Goal: Transaction & Acquisition: Purchase product/service

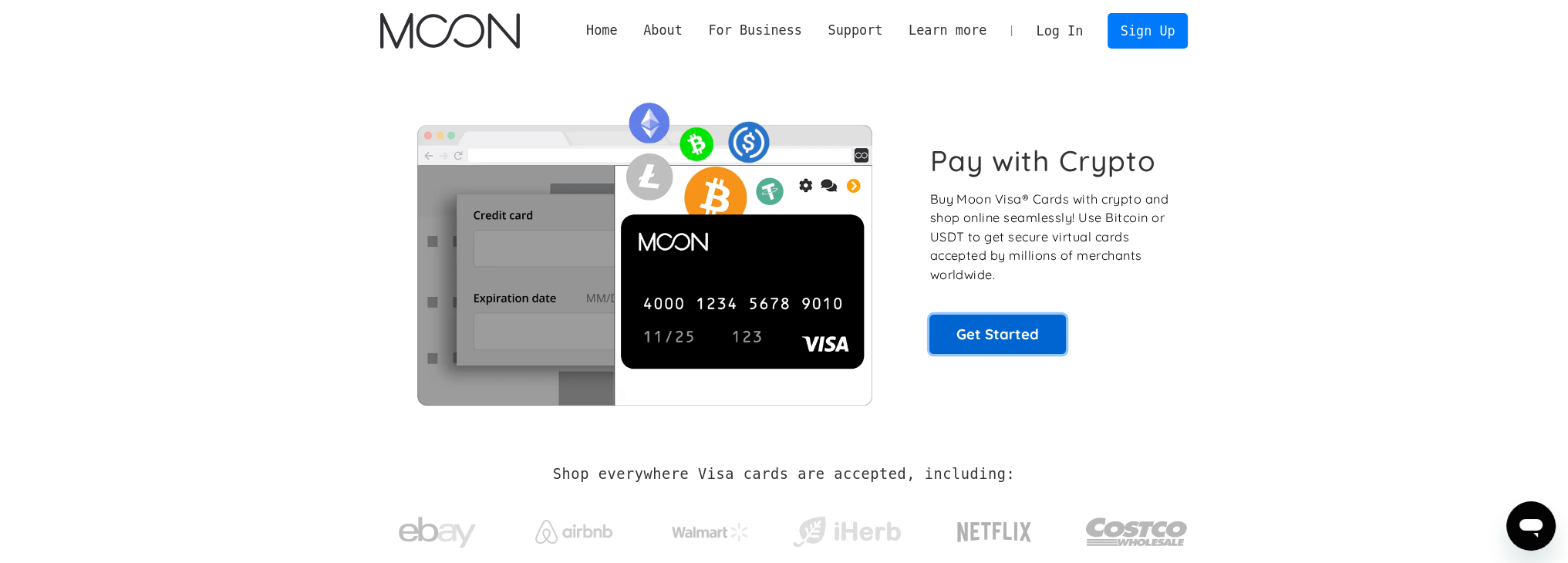
click at [956, 340] on link "Get Started" at bounding box center [998, 333] width 137 height 38
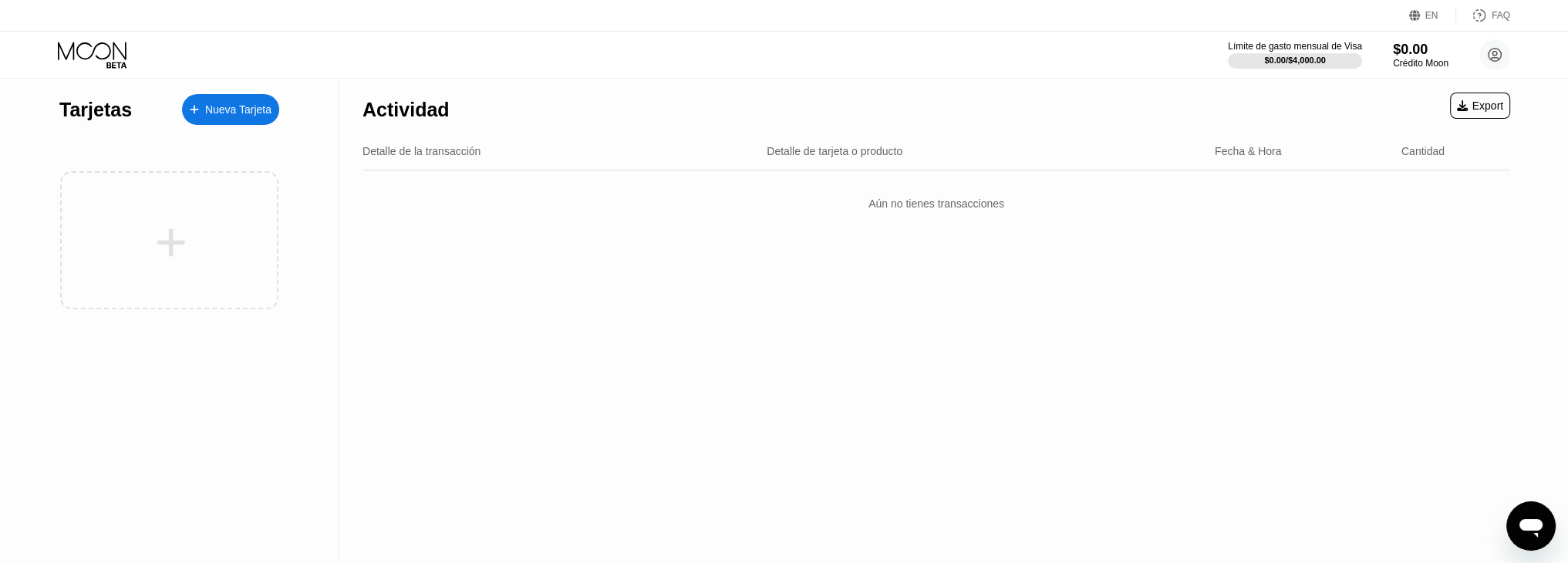
click at [262, 109] on div "Nueva Tarjeta" at bounding box center [238, 109] width 66 height 13
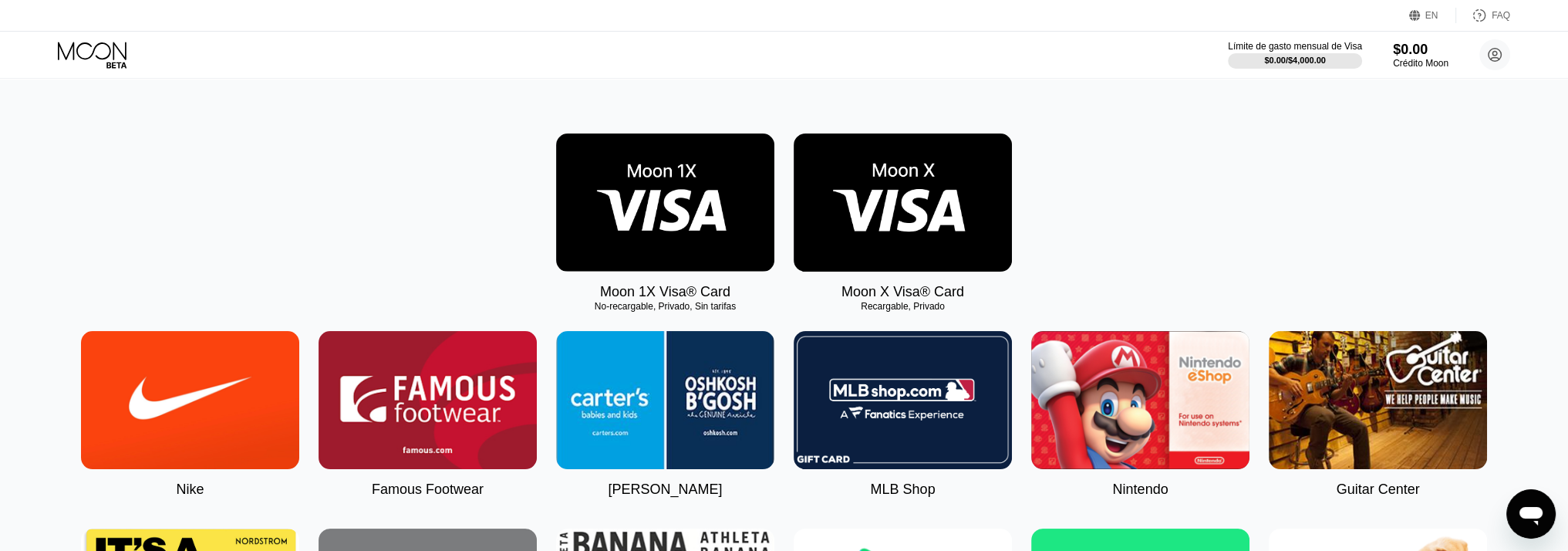
scroll to position [154, 0]
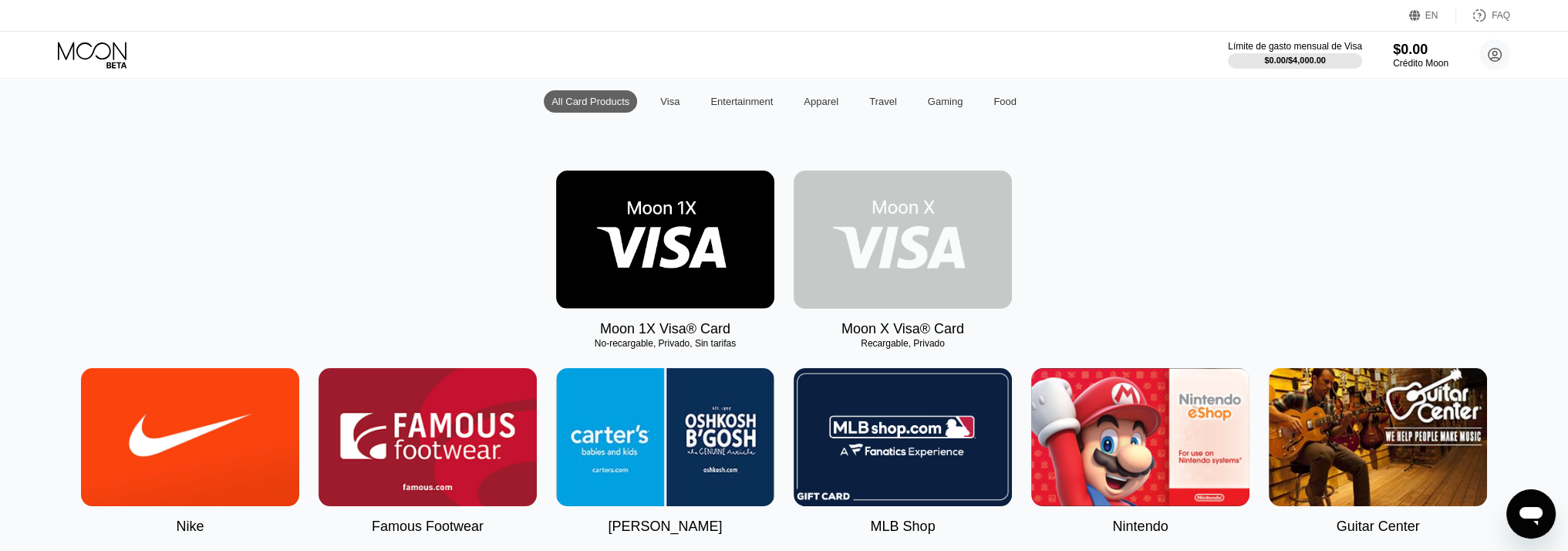
click at [935, 287] on img at bounding box center [902, 239] width 218 height 138
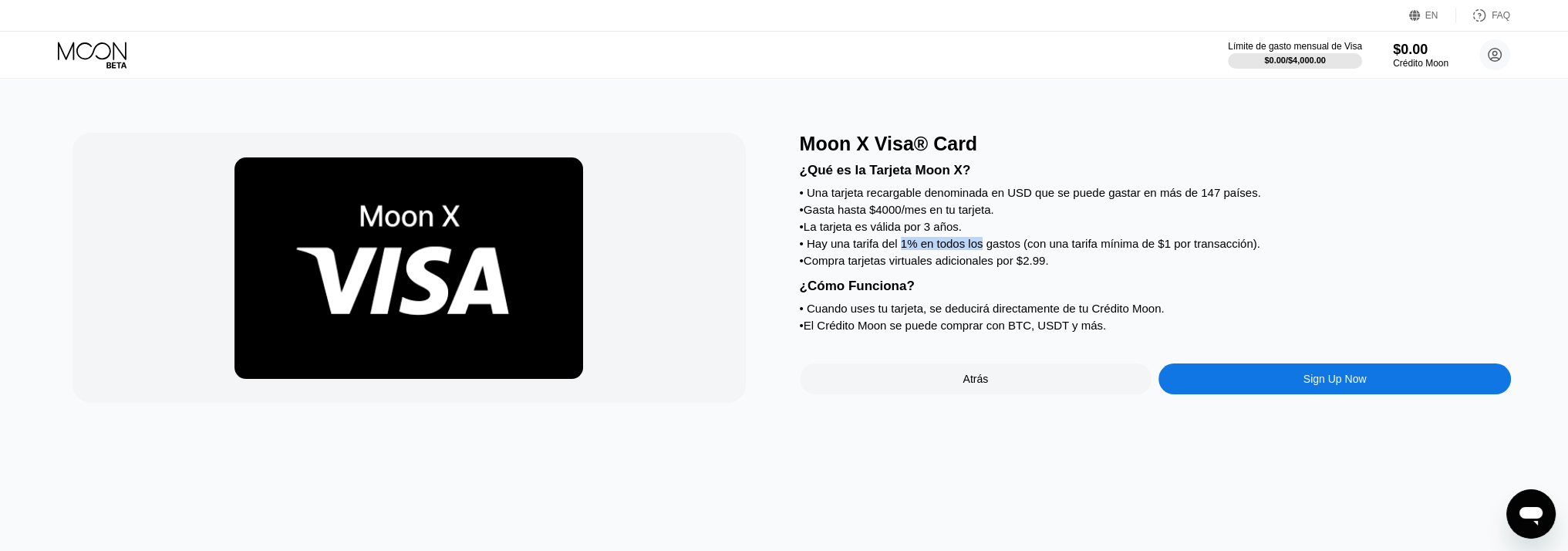
drag, startPoint x: 952, startPoint y: 266, endPoint x: 1006, endPoint y: 308, distance: 68.4
click at [982, 266] on div "¿Qué es la Tarjeta Moon X? • Una tarjeta recargable denominada en USD que se pu…" at bounding box center [1155, 245] width 711 height 181
click at [1005, 294] on div "¿Cómo Funciona?" at bounding box center [1155, 286] width 711 height 15
drag, startPoint x: 1209, startPoint y: 260, endPoint x: 1249, endPoint y: 263, distance: 40.1
click at [1249, 250] on div "• Hay una tarifa del 1% en todos los gastos (con una tarifa mínima de $1 por tr…" at bounding box center [1155, 243] width 711 height 13
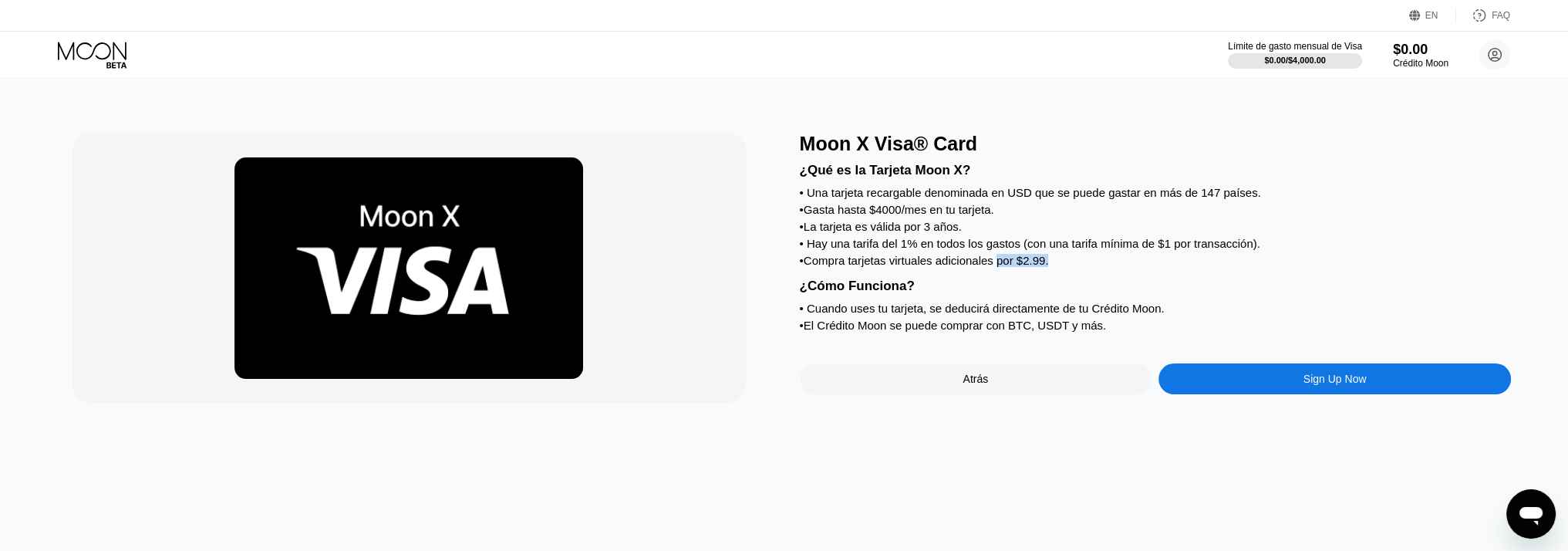
drag, startPoint x: 996, startPoint y: 278, endPoint x: 1105, endPoint y: 287, distance: 109.4
click at [1105, 287] on div "¿Qué es la Tarjeta Moon X? • Una tarjeta recargable denominada en USD que se pu…" at bounding box center [1155, 245] width 711 height 181
click at [1101, 294] on div "¿Qué es la Tarjeta Moon X? • Una tarjeta recargable denominada en USD que se pu…" at bounding box center [1155, 245] width 711 height 181
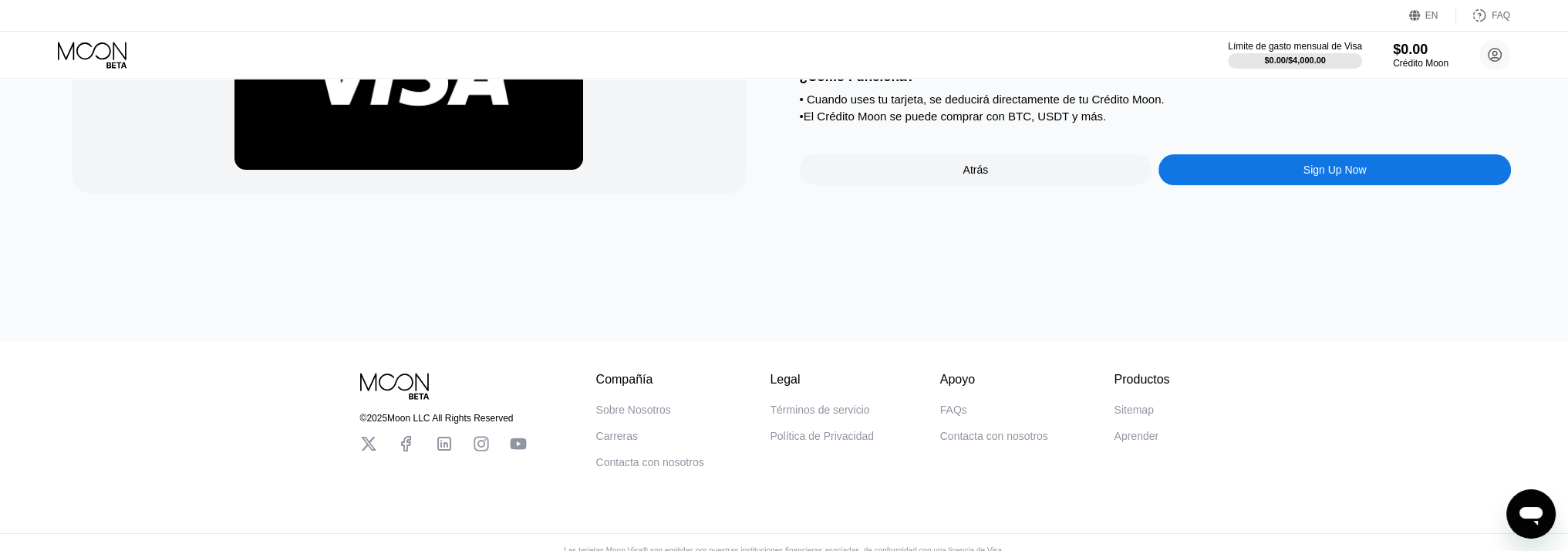
scroll to position [235, 0]
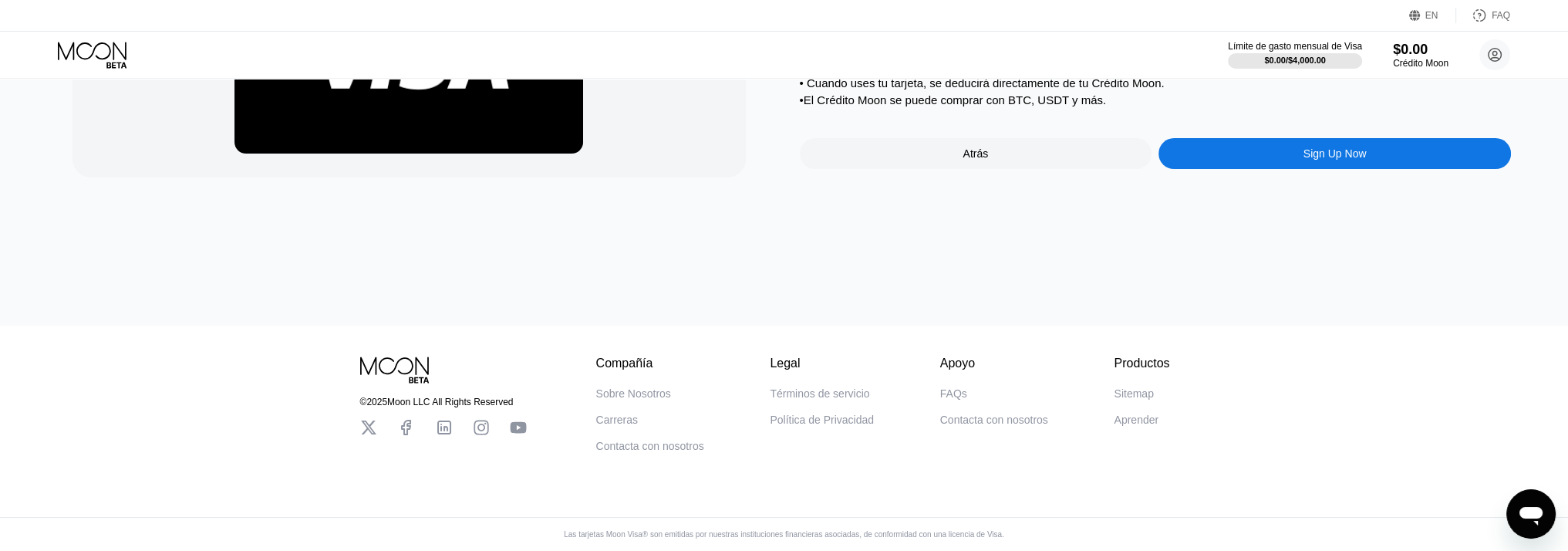
click at [1077, 327] on div "© 2025 Moon LLC All Rights Reserved Compañía Sobre Nosotros Carreras Contacta c…" at bounding box center [784, 388] width 925 height 126
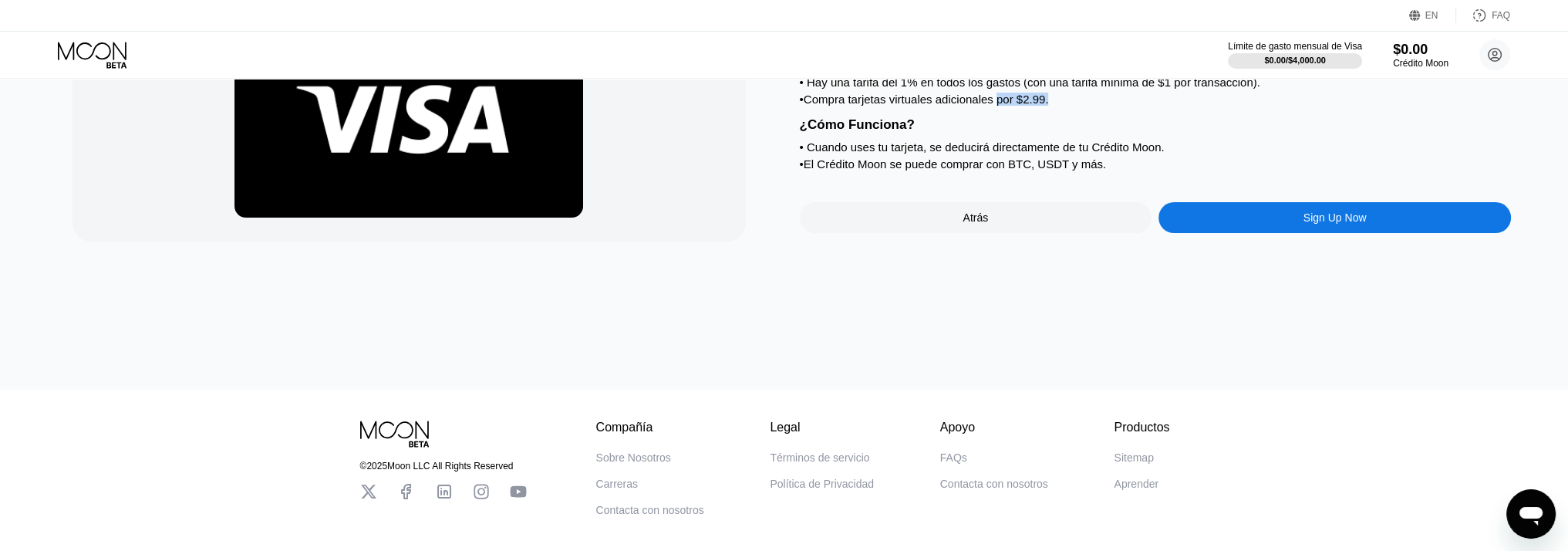
scroll to position [9, 0]
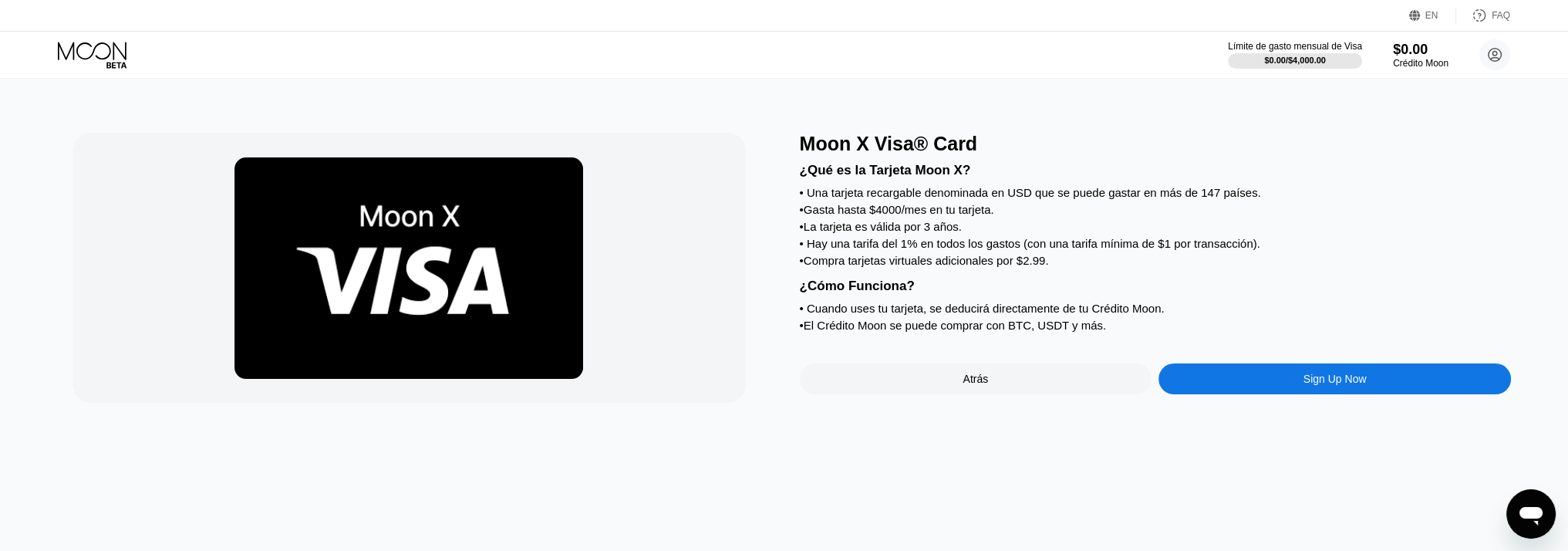
click at [959, 314] on div "• Cuando uses tu tarjeta, se deducirá directamente de tu Crédito Moon." at bounding box center [1155, 308] width 711 height 13
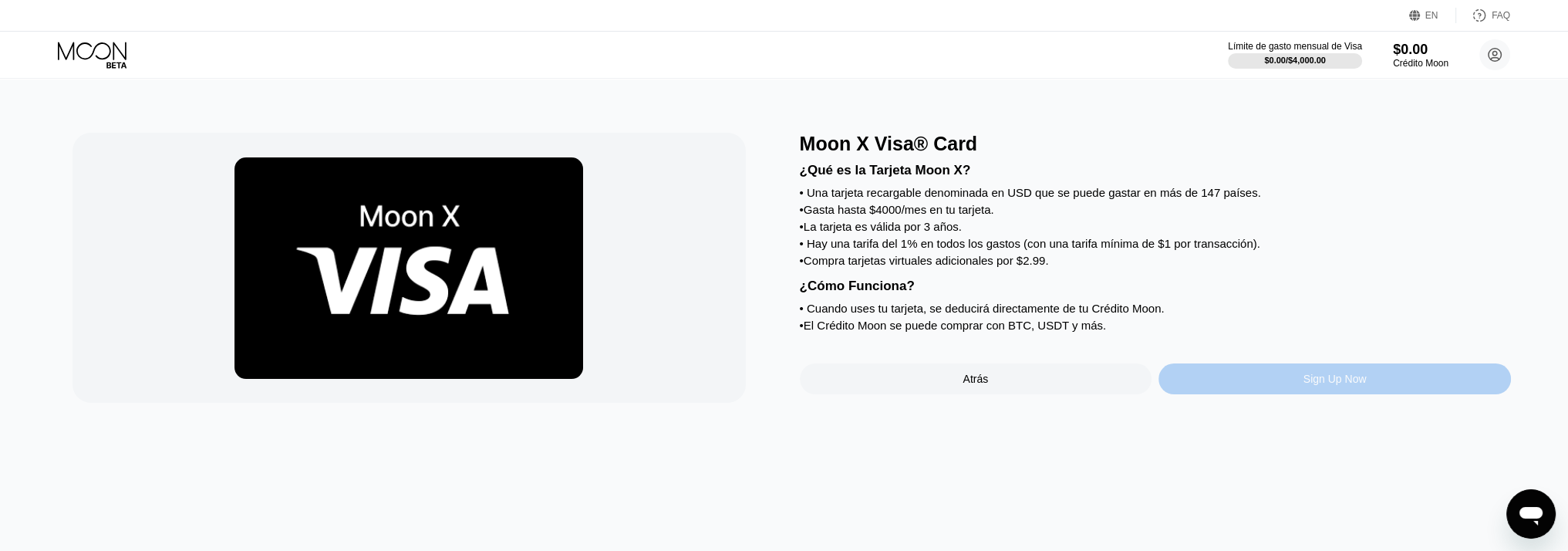
click at [1225, 389] on div "Sign Up Now" at bounding box center [1335, 378] width 353 height 31
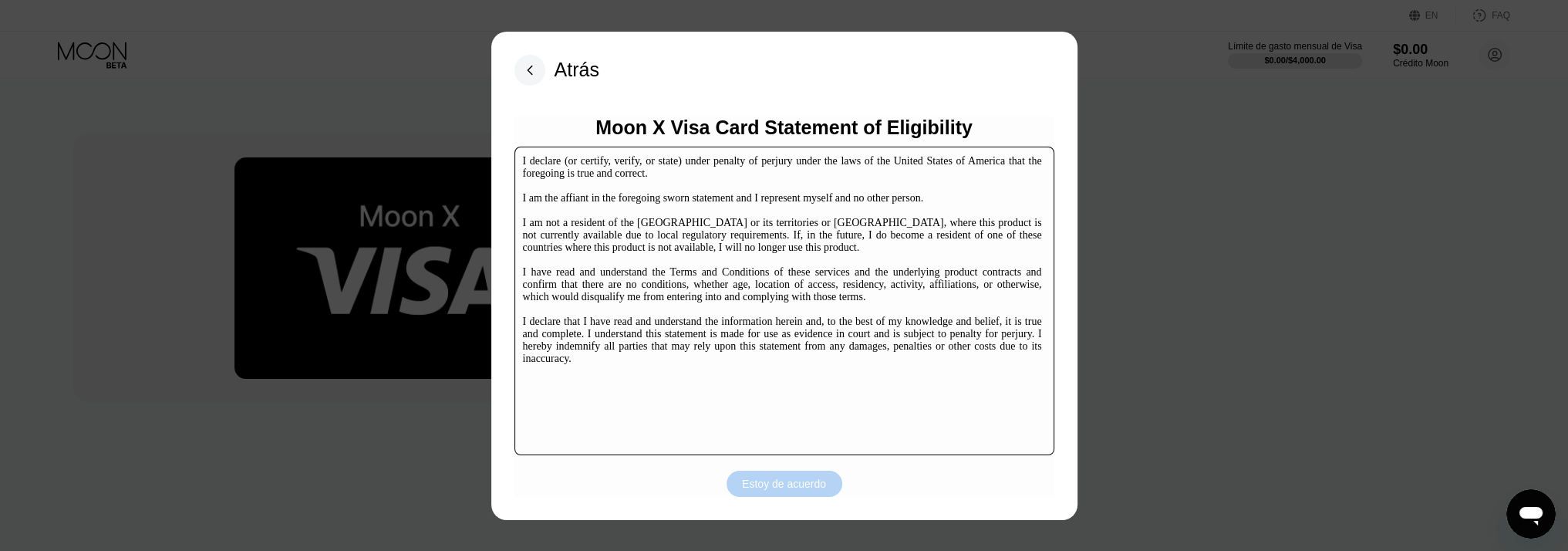
click at [799, 481] on div "Estoy de acuerdo" at bounding box center [784, 484] width 84 height 14
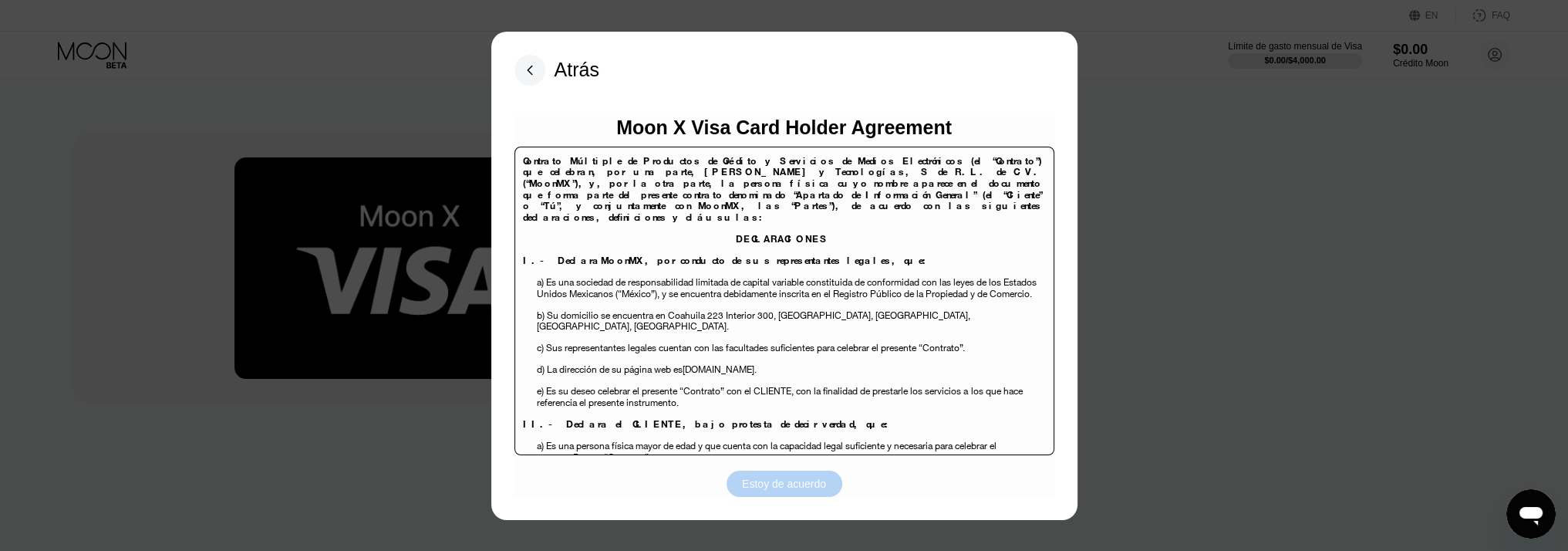
click at [784, 482] on div "Estoy de acuerdo" at bounding box center [784, 484] width 84 height 14
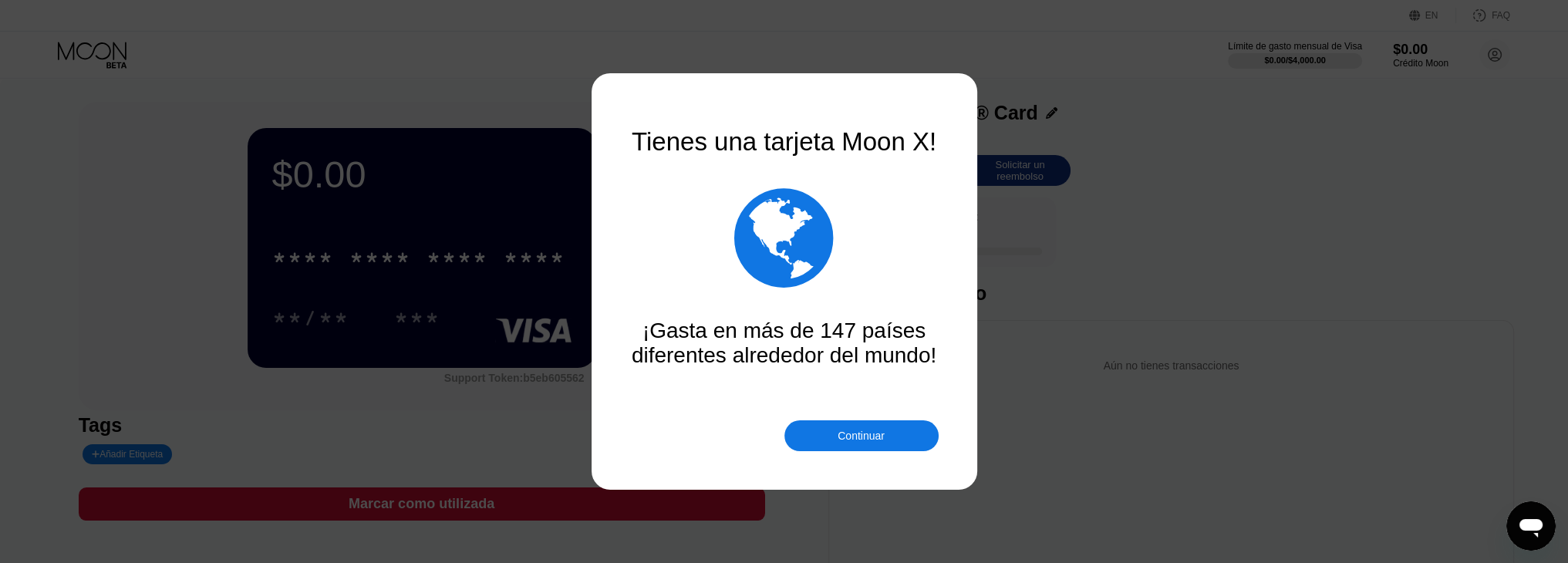
click at [854, 436] on div "Continuar" at bounding box center [861, 435] width 47 height 12
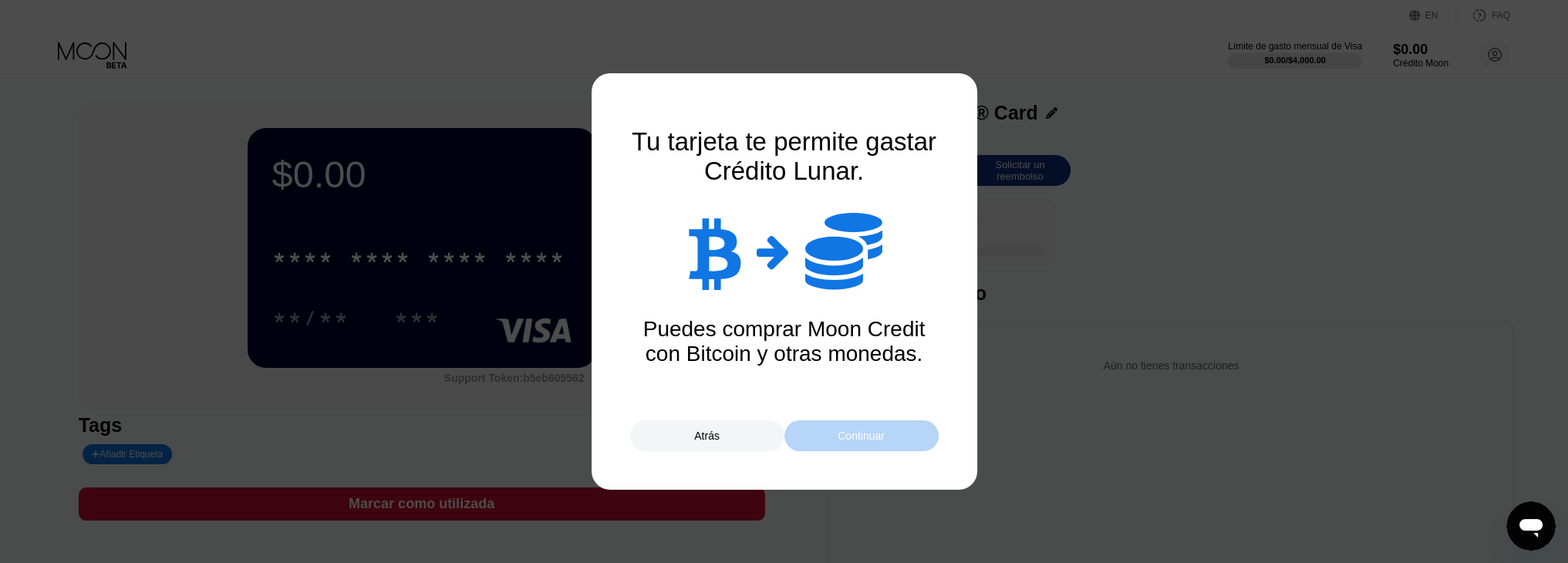
click at [854, 436] on div "Continuar" at bounding box center [861, 435] width 47 height 12
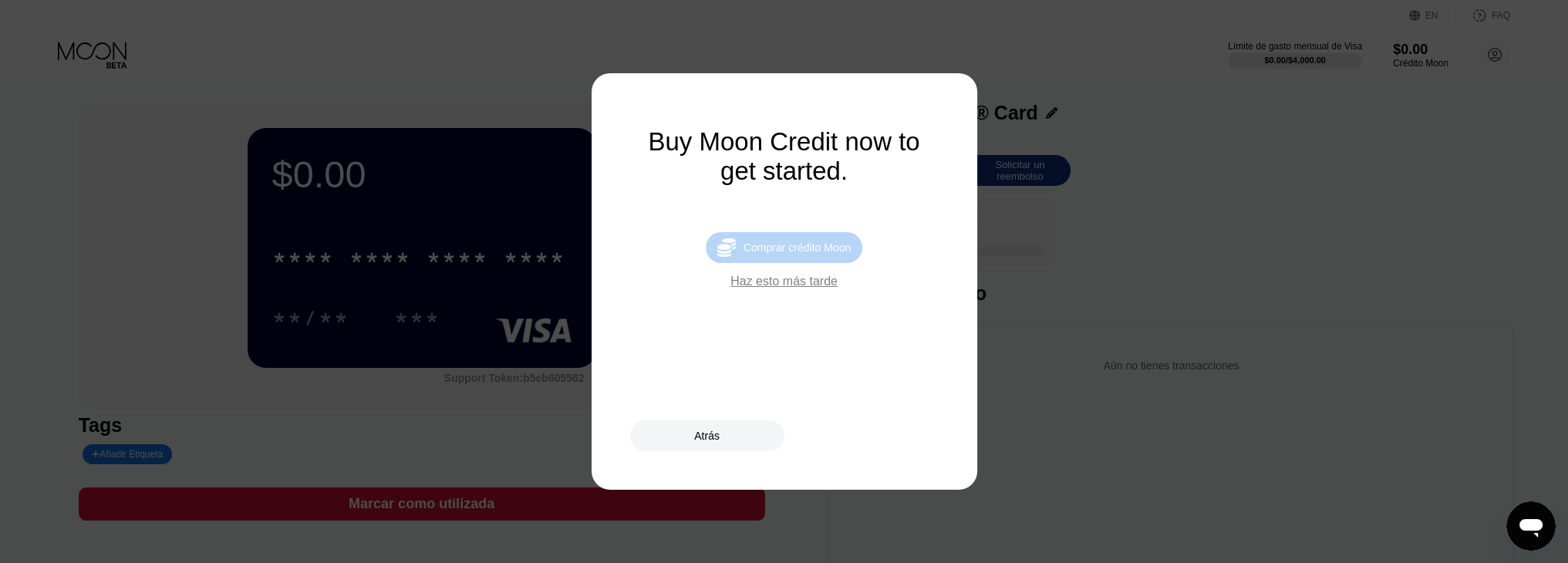
click at [836, 263] on div " Comprar crédito Moon" at bounding box center [783, 247] width 156 height 31
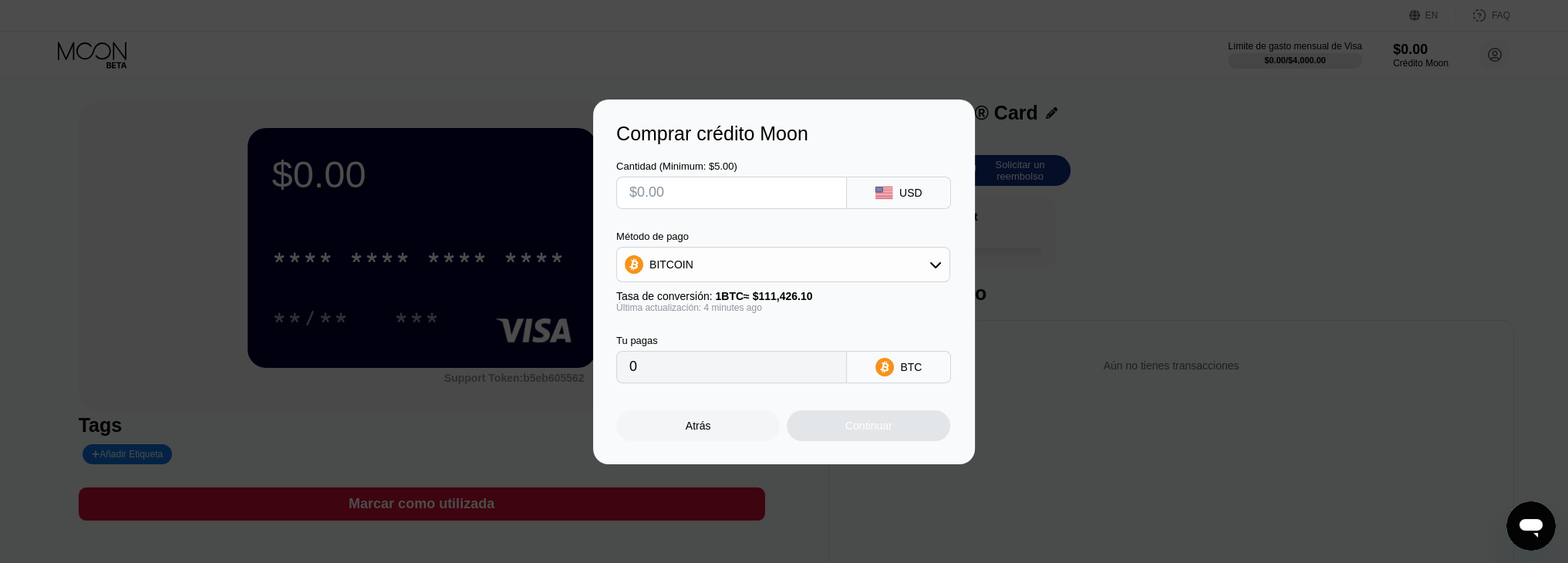
click at [697, 368] on input "0" at bounding box center [732, 367] width 205 height 31
click at [687, 193] on input "text" at bounding box center [732, 193] width 205 height 31
type input "$1"
type input "0.00000899"
type input "$10"
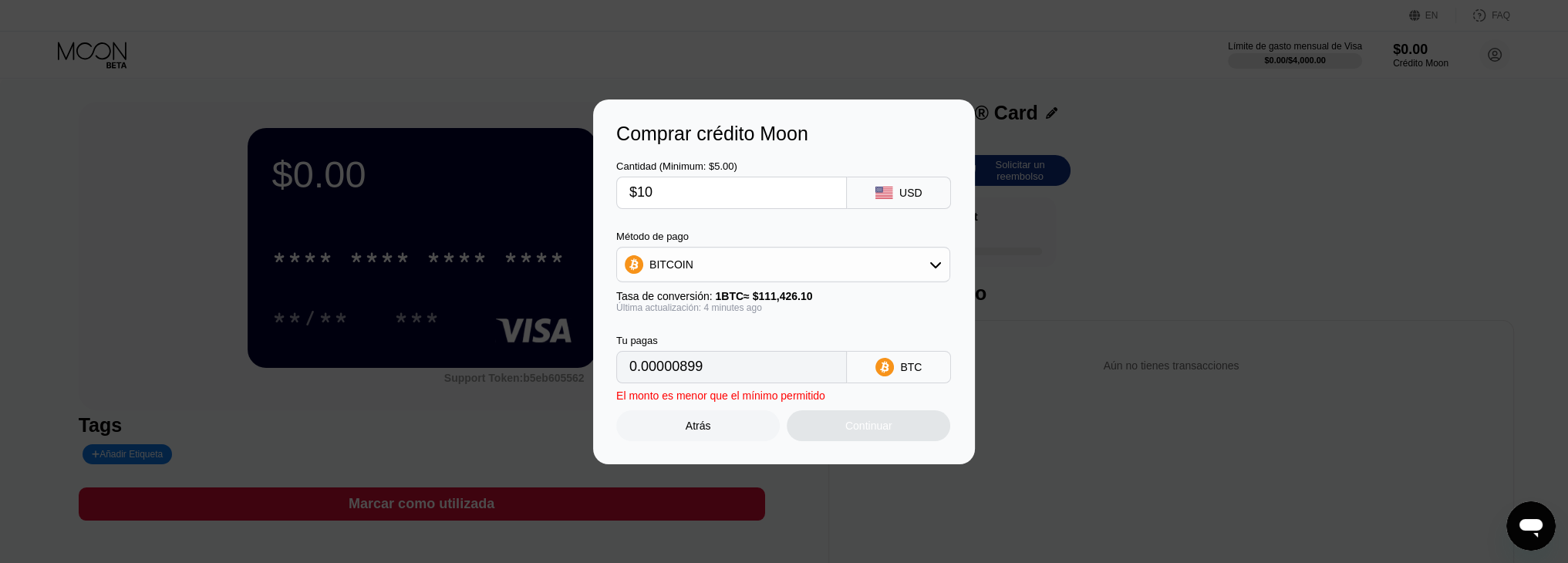
type input "0.00008984"
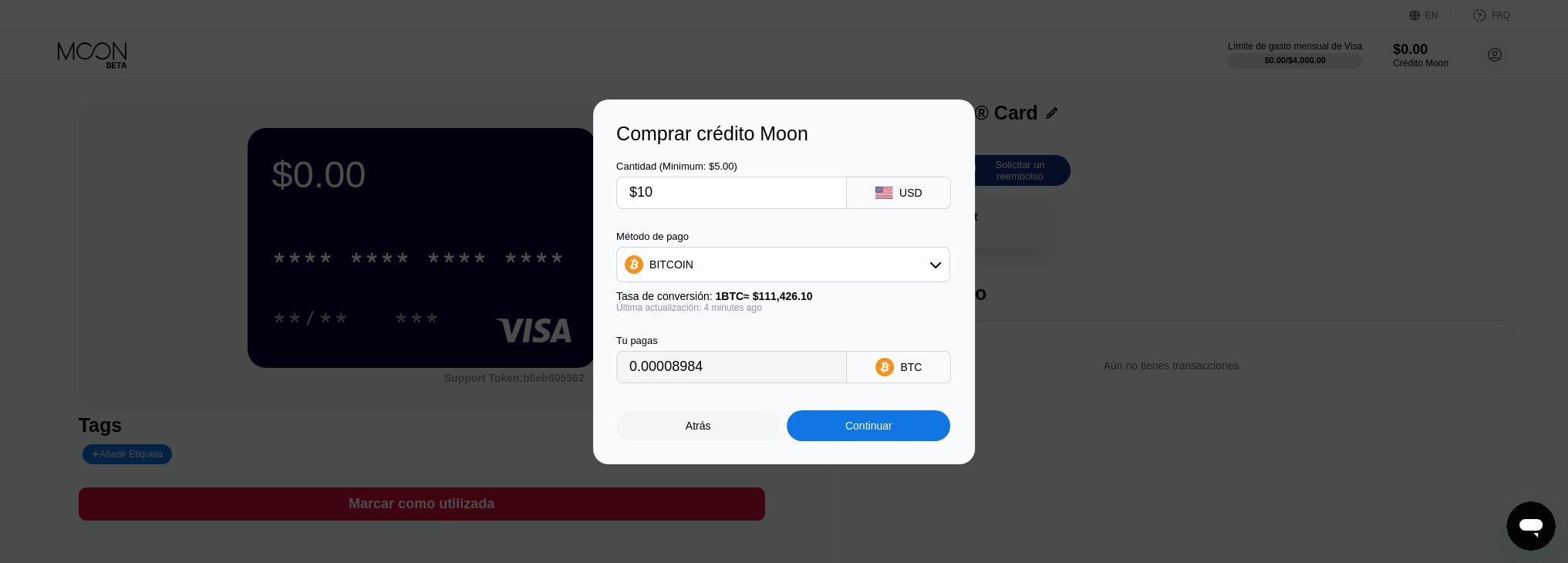
type input "$100"
type input "0.00089836"
type input "$100"
drag, startPoint x: 745, startPoint y: 374, endPoint x: 538, endPoint y: 354, distance: 208.0
click at [530, 356] on div "Comprar crédito Moon Cantidad (Minimum: $5.00) $100 USD Método de pago BITCOIN …" at bounding box center [784, 282] width 1568 height 365
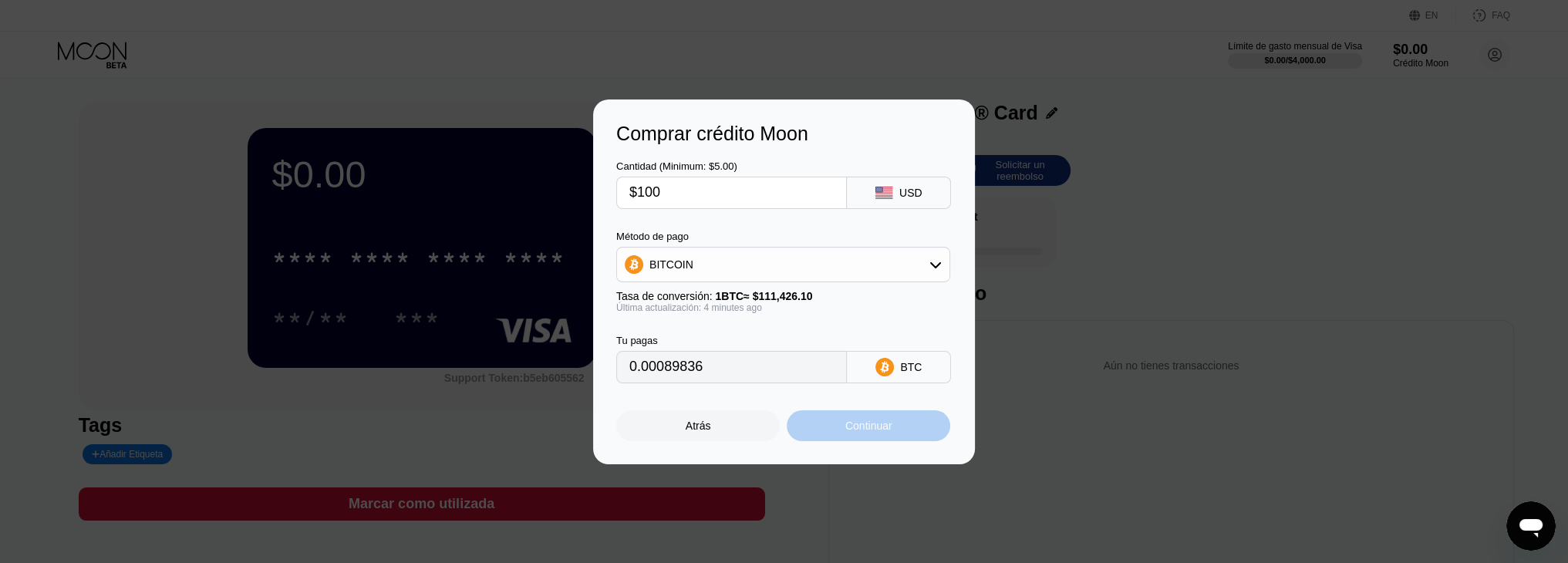
click at [907, 434] on div "Continuar" at bounding box center [868, 426] width 164 height 31
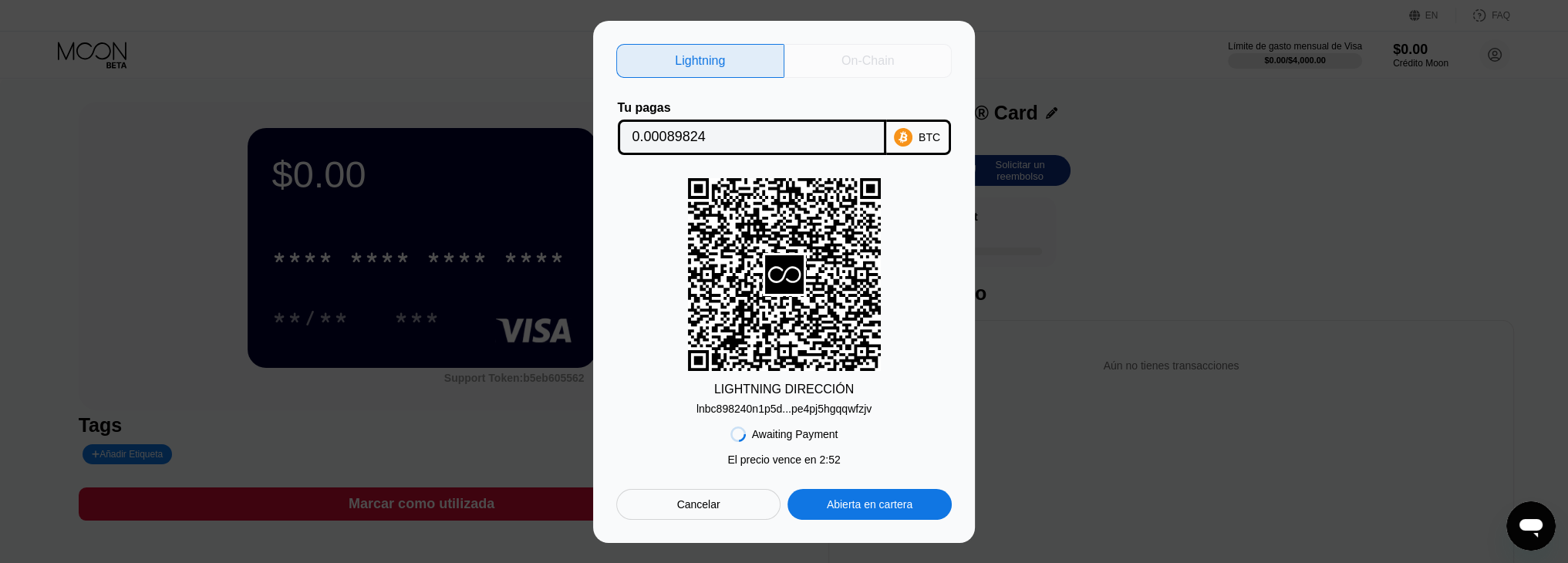
click at [855, 63] on div "On-Chain" at bounding box center [868, 61] width 52 height 15
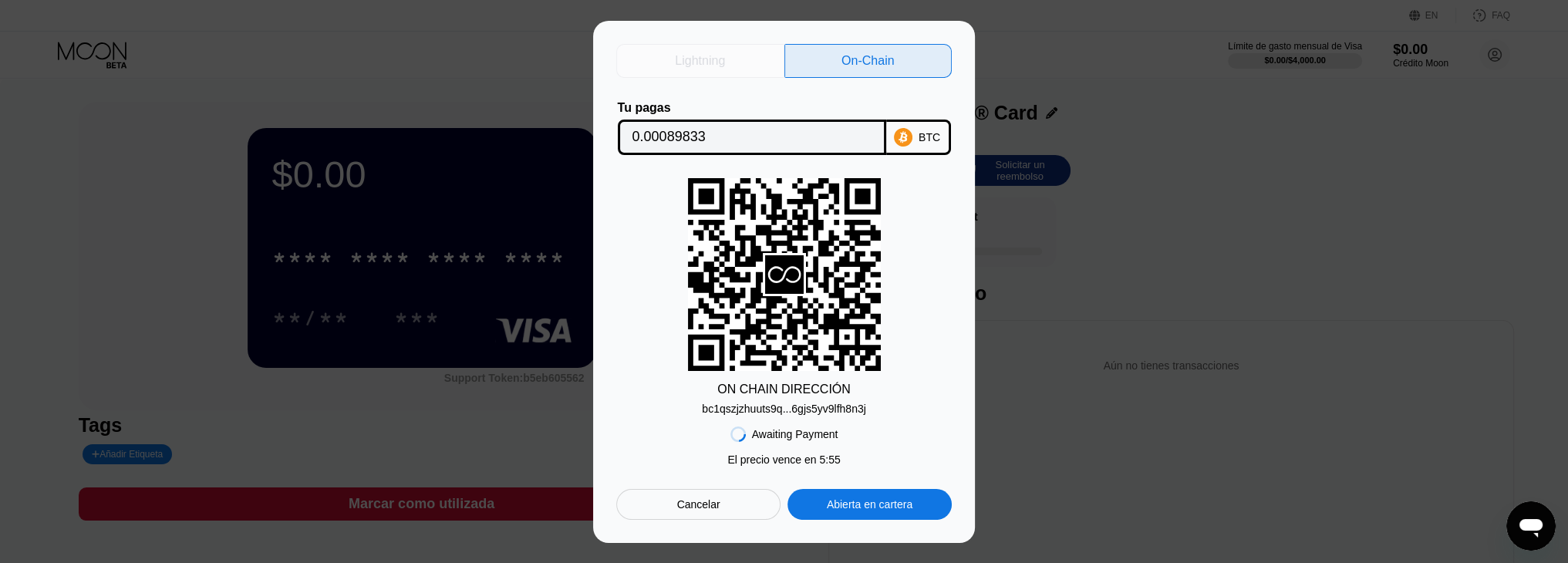
drag, startPoint x: 719, startPoint y: 62, endPoint x: 965, endPoint y: 301, distance: 343.0
click at [931, 269] on div "Lightning On-Chain Tu pagas 0.00089833 BTC ON CHAIN DIRECCIÓN bc1qszjzhuuts9q..…" at bounding box center [784, 282] width 336 height 476
click at [702, 511] on div "Cancelar" at bounding box center [699, 504] width 43 height 14
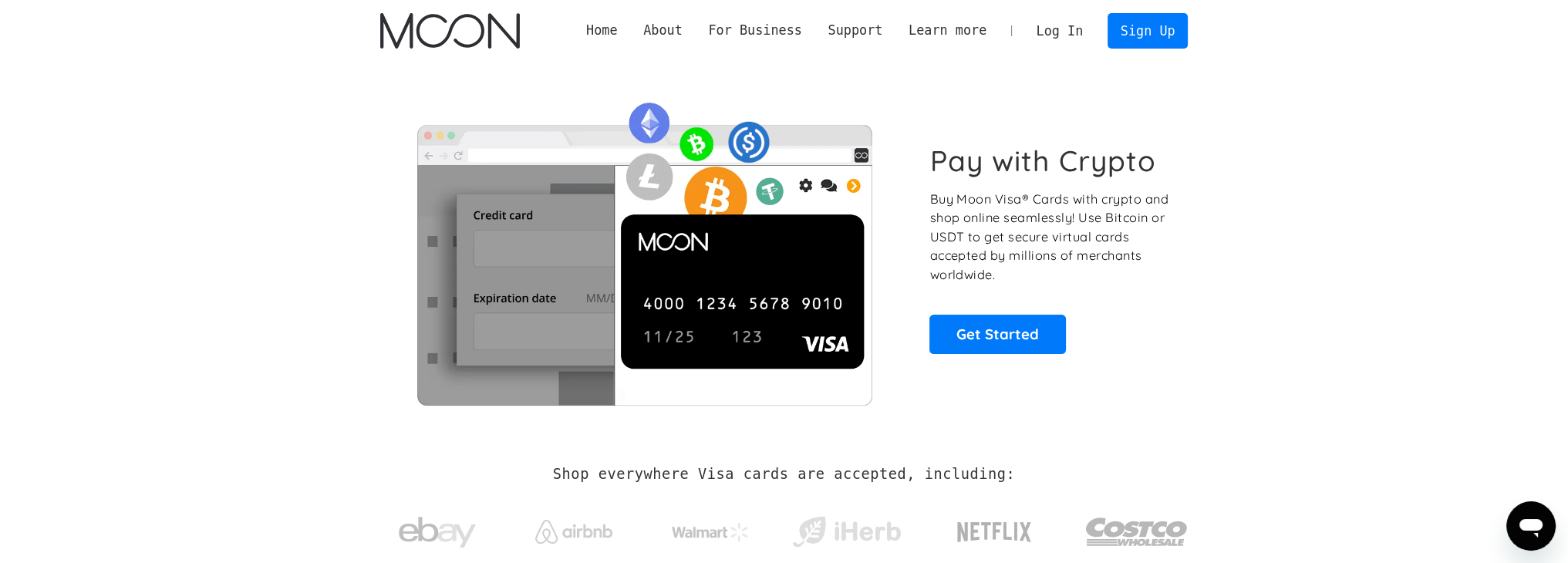
click at [1079, 32] on link "Log In" at bounding box center [1060, 31] width 73 height 34
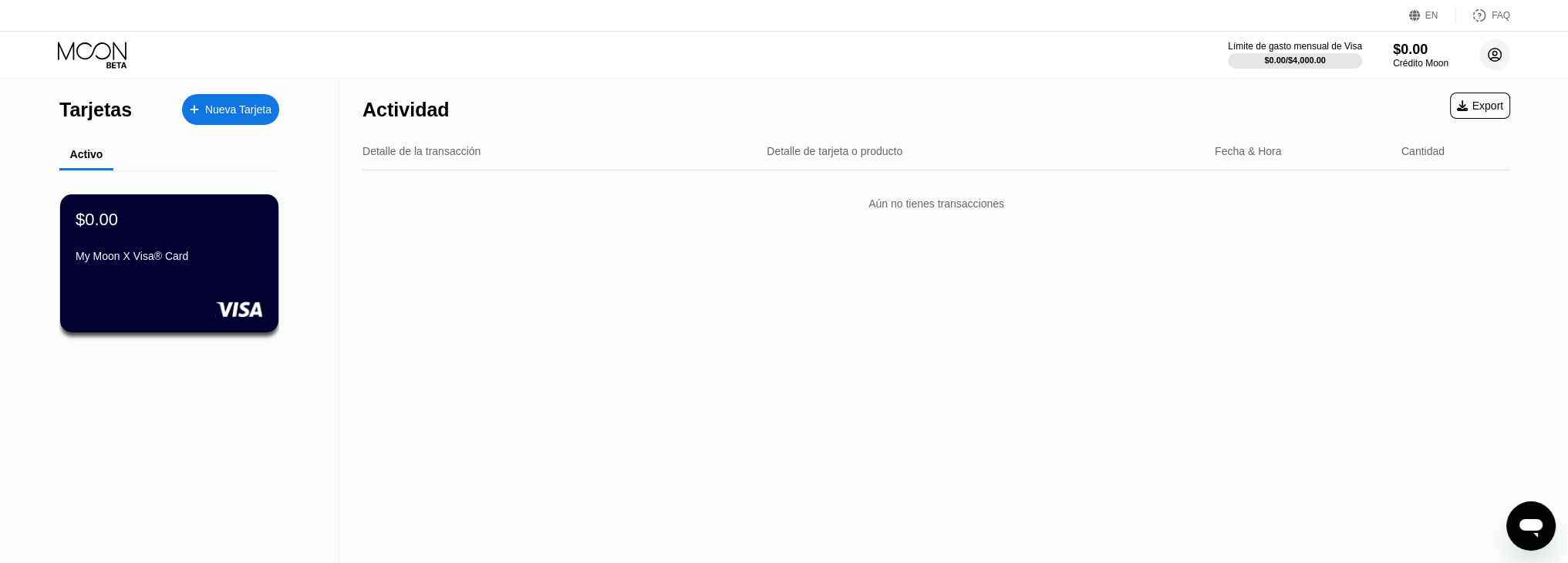
click at [1488, 65] on circle at bounding box center [1495, 54] width 31 height 31
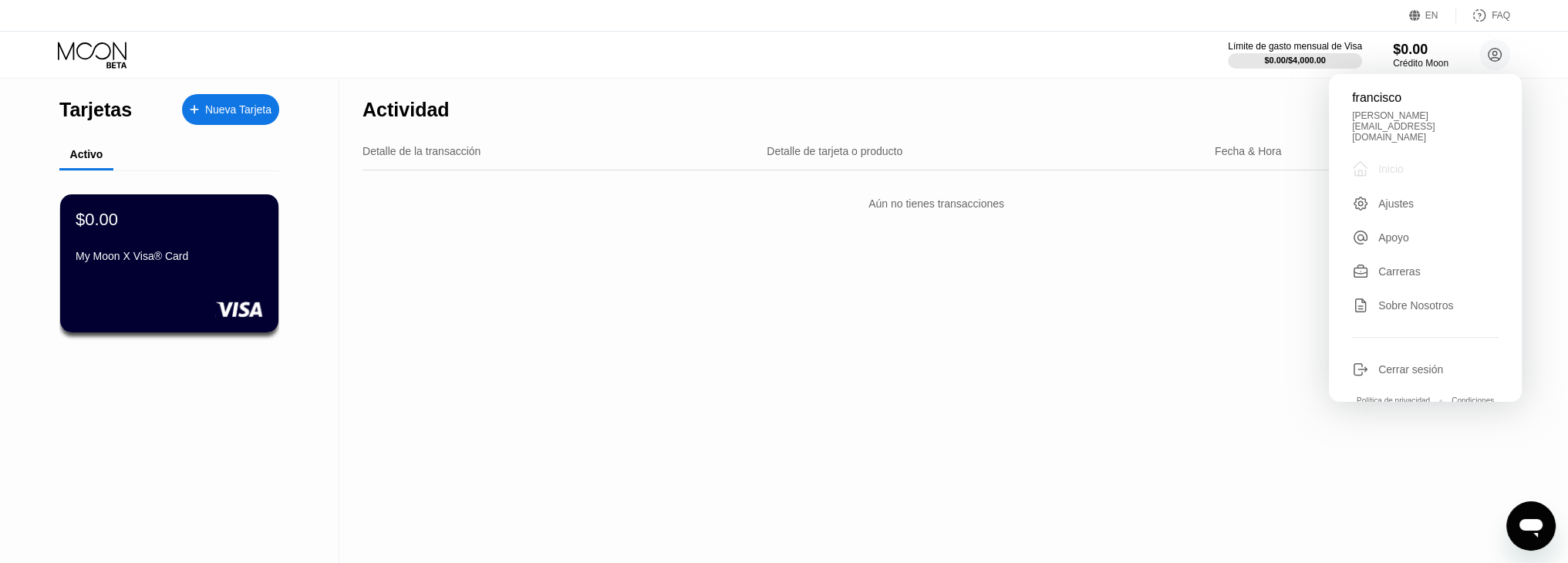
click at [1382, 163] on div "Inicio" at bounding box center [1391, 168] width 25 height 12
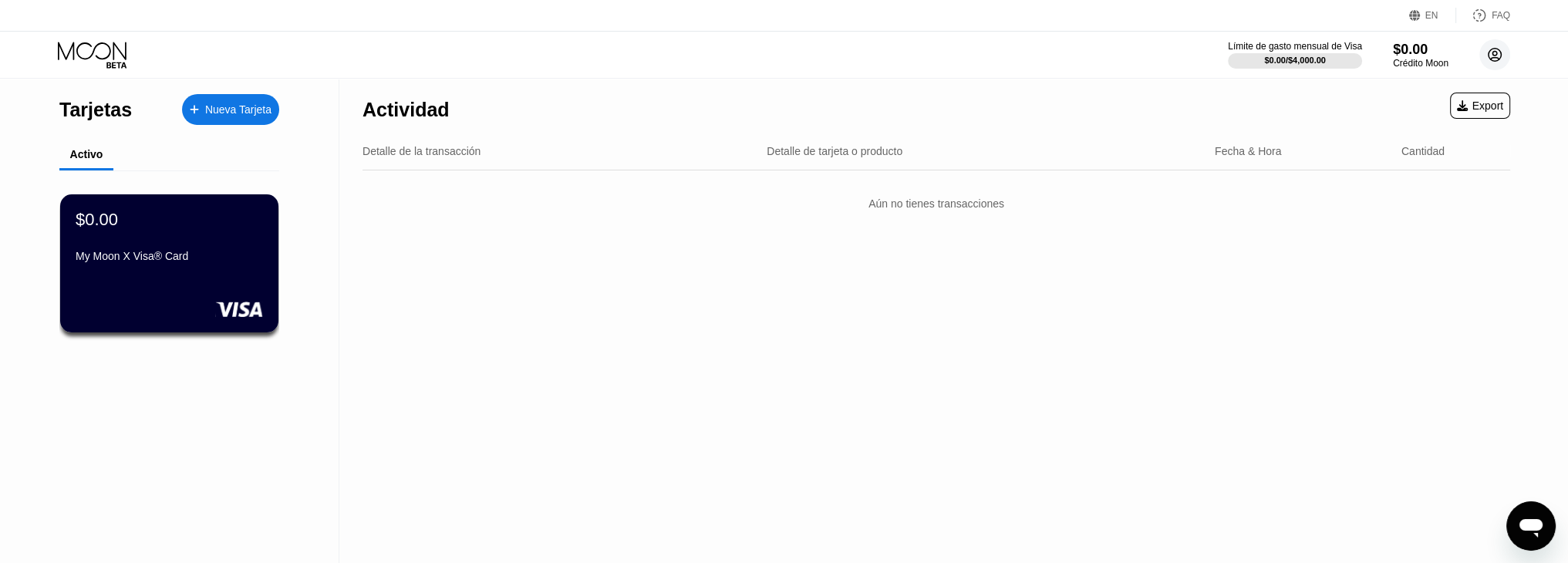
click at [1491, 47] on circle at bounding box center [1495, 54] width 31 height 31
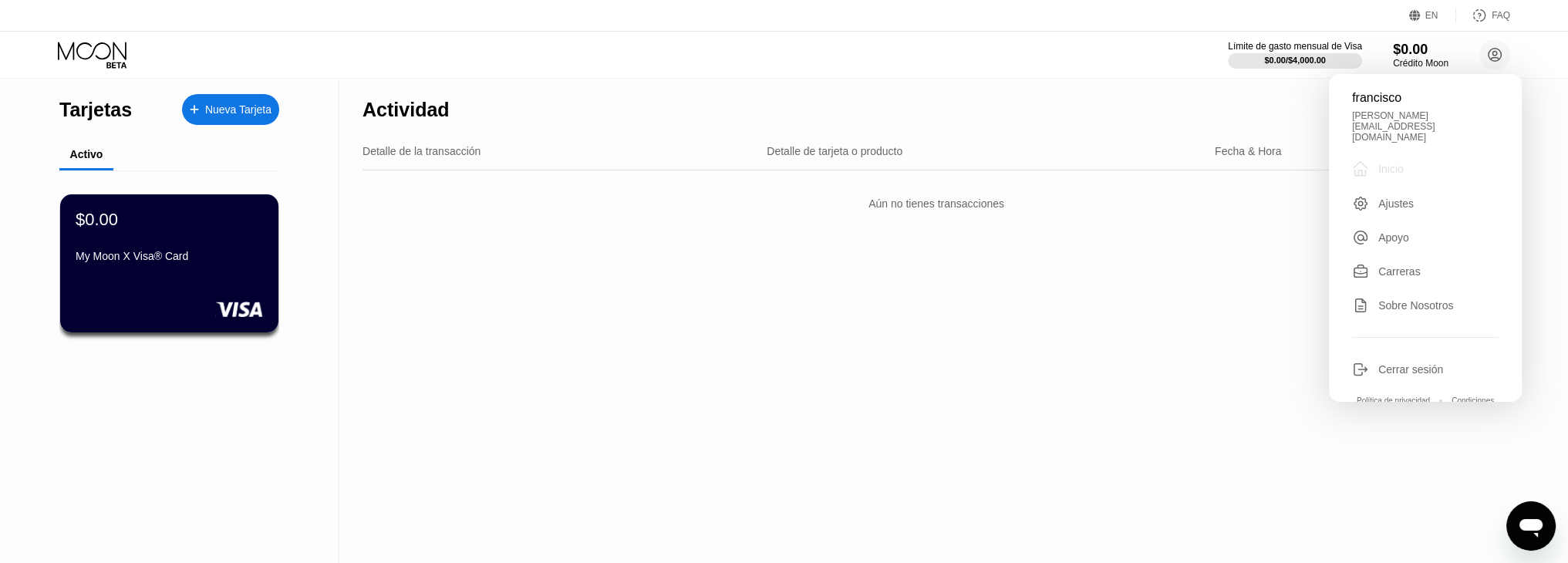
click at [1402, 160] on div " Inicio" at bounding box center [1425, 169] width 147 height 19
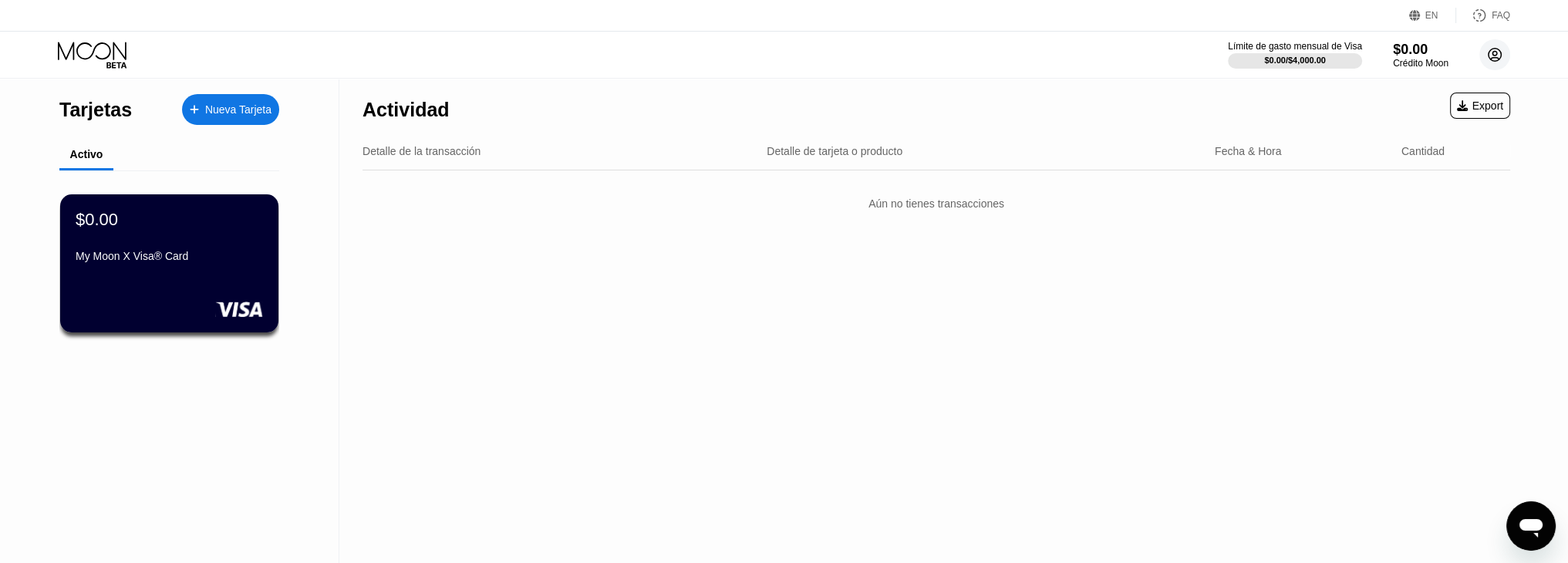
click at [1503, 51] on circle at bounding box center [1495, 54] width 31 height 31
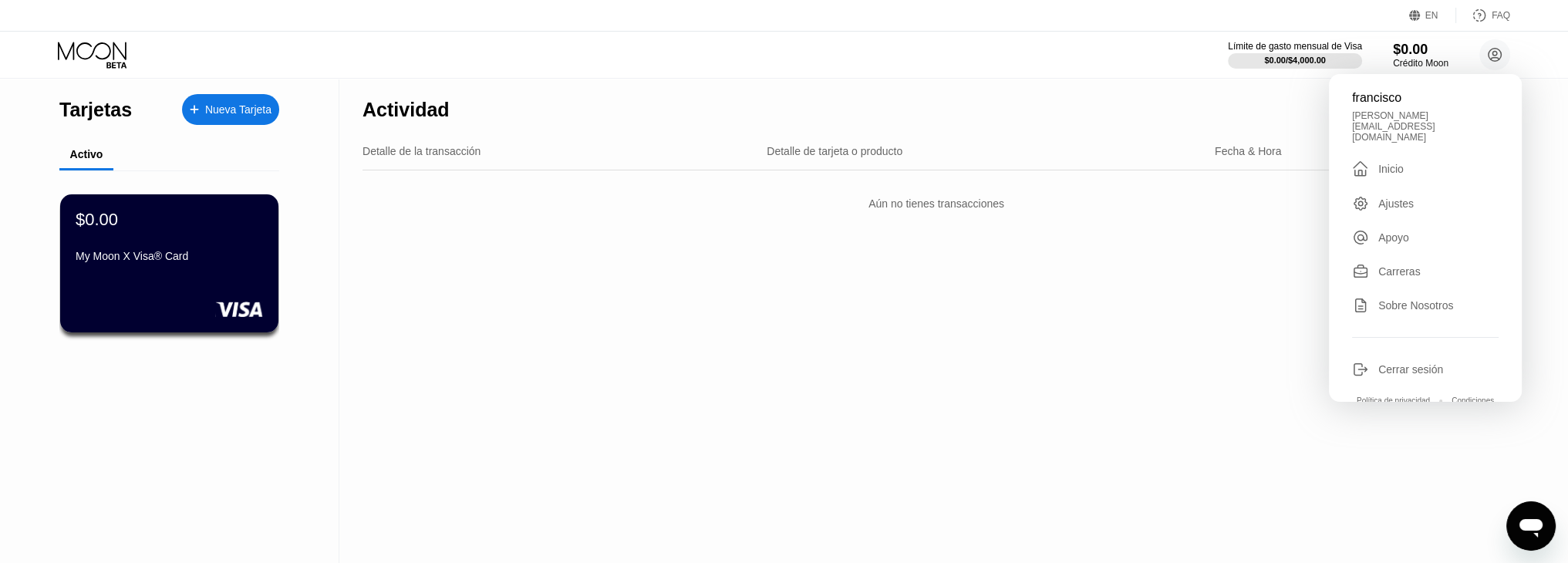
click at [1398, 197] on div "Ajustes" at bounding box center [1397, 203] width 36 height 12
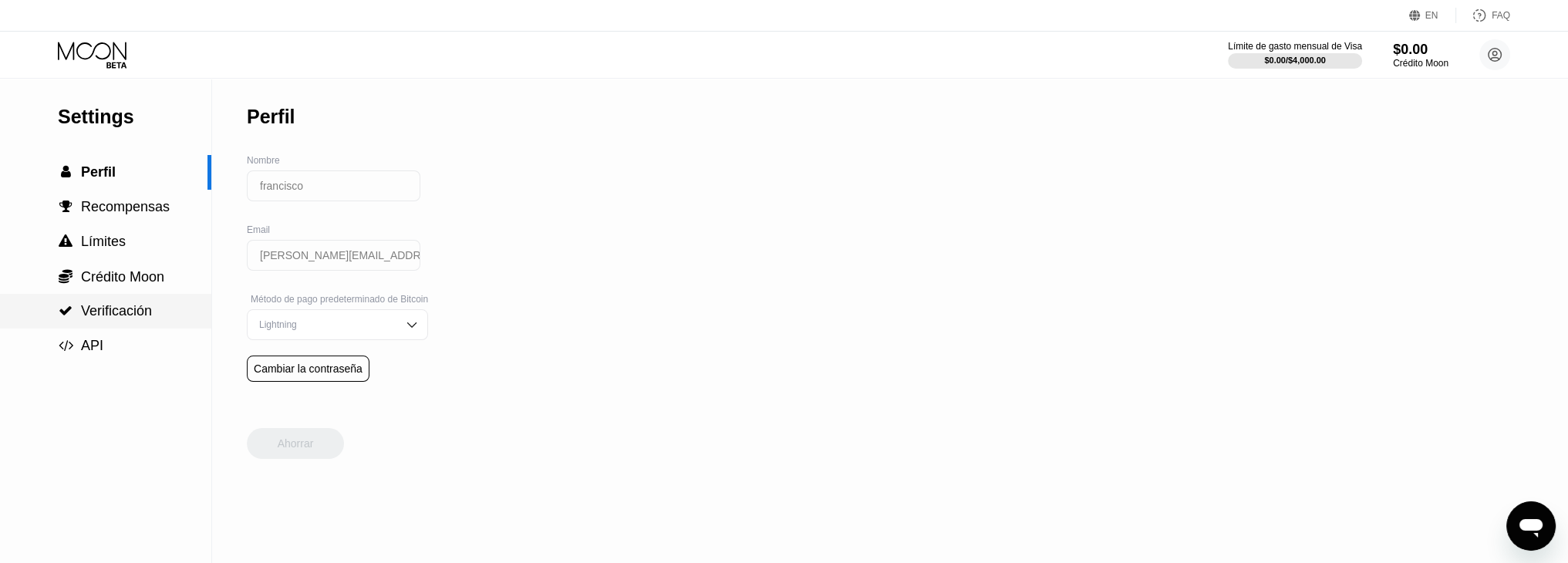
click at [147, 310] on span "Verificación" at bounding box center [117, 310] width 71 height 15
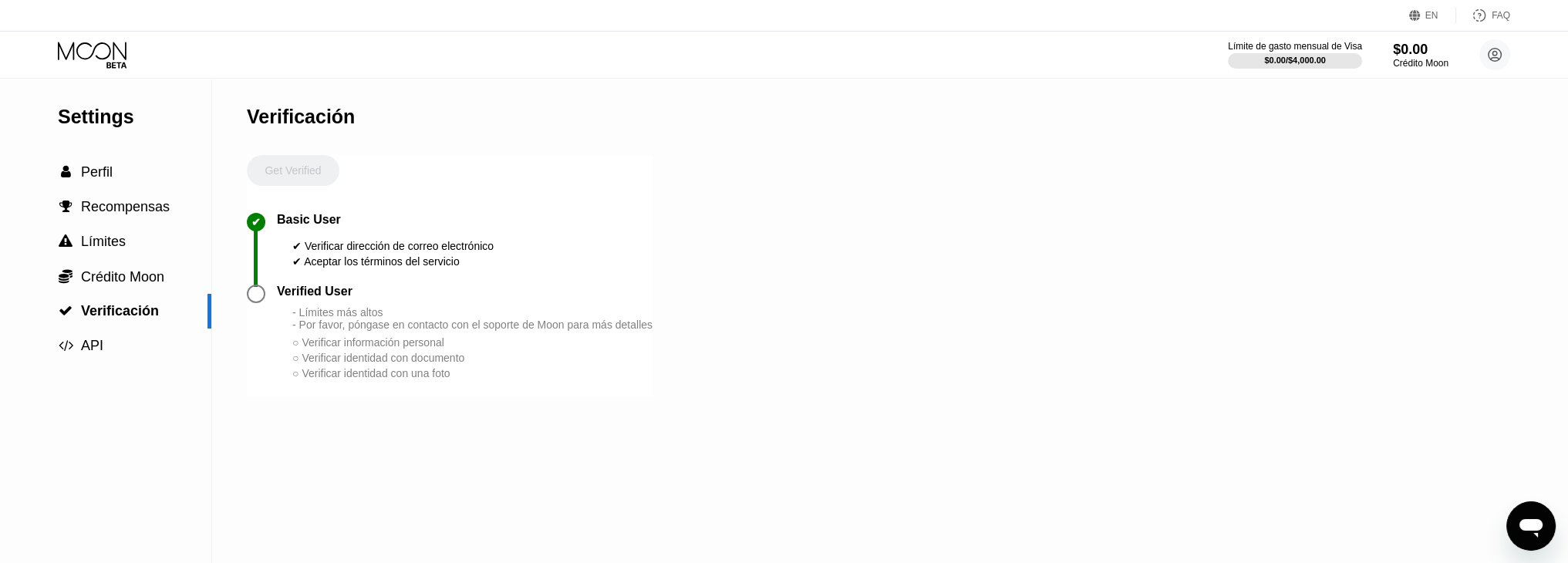
click at [259, 303] on div at bounding box center [256, 294] width 19 height 19
click at [144, 257] on div " Límites" at bounding box center [106, 241] width 211 height 35
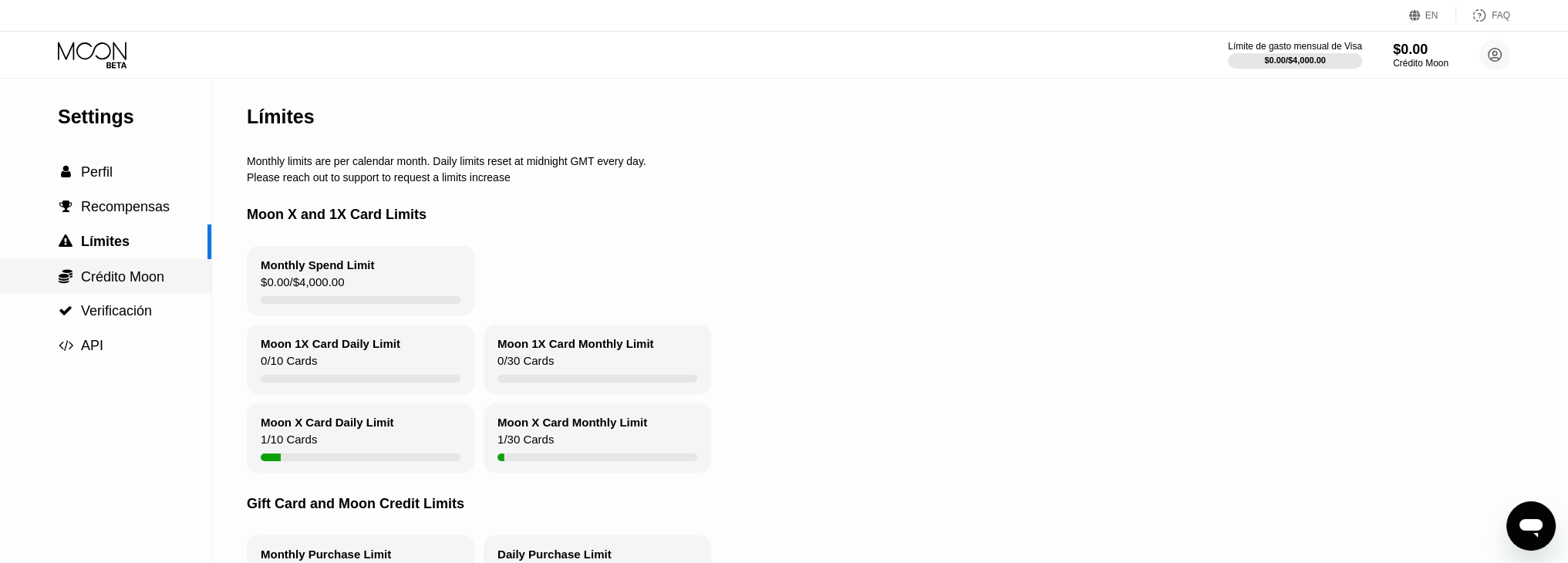
click at [134, 291] on div " Crédito Moon" at bounding box center [106, 276] width 211 height 35
